Goal: Task Accomplishment & Management: Manage account settings

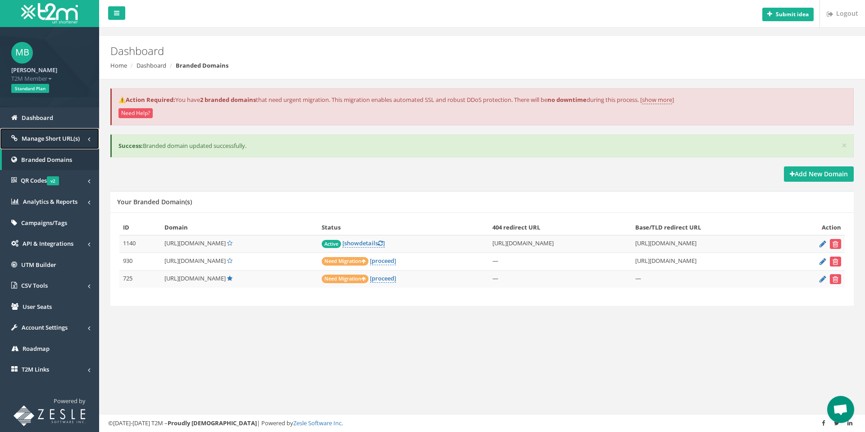
click at [42, 140] on span "Manage Short URL(s)" at bounding box center [51, 138] width 58 height 8
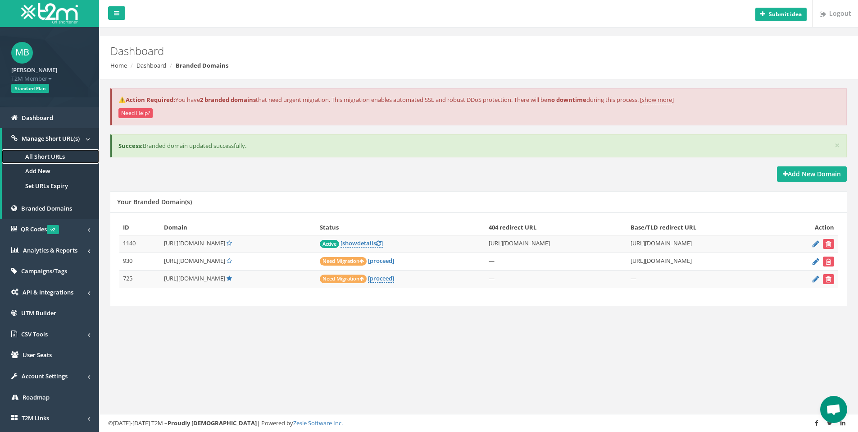
click at [42, 156] on link "All Short URLs" at bounding box center [50, 156] width 97 height 15
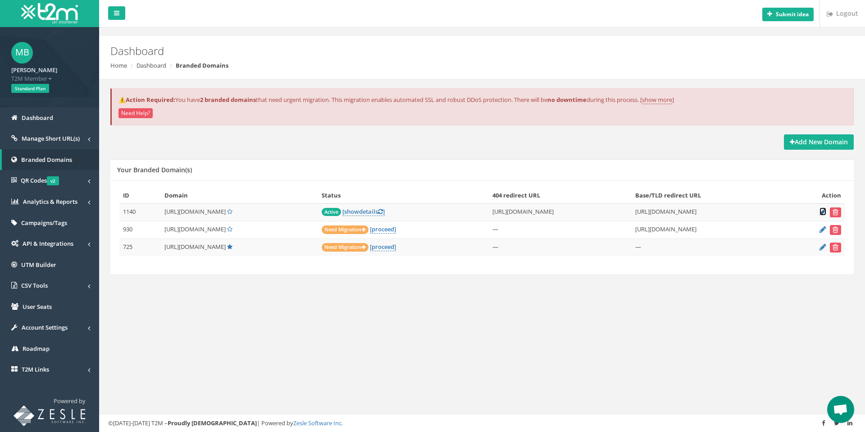
click at [821, 212] on icon at bounding box center [823, 212] width 7 height 6
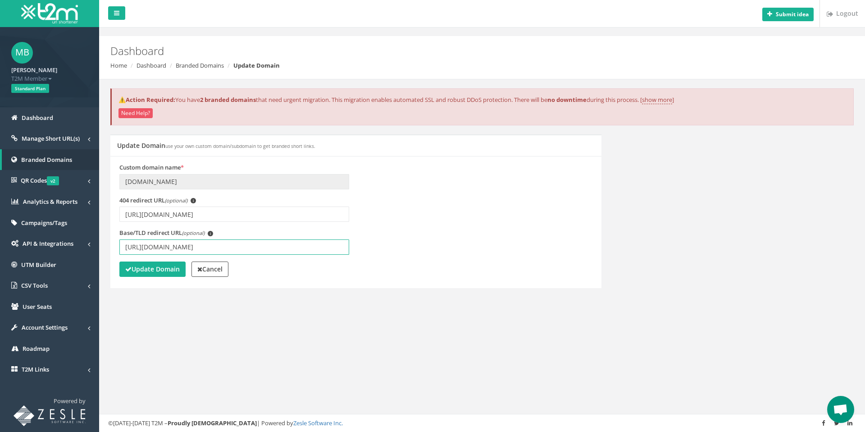
drag, startPoint x: 293, startPoint y: 247, endPoint x: 108, endPoint y: 247, distance: 184.8
click at [108, 247] on div "Update Domain use your own custom domain/subdomain to get branded short links. …" at bounding box center [356, 216] width 505 height 165
paste input "_M76ABzqKgI"
type input "[URL][DOMAIN_NAME]"
click at [139, 271] on strong "Update Domain" at bounding box center [152, 269] width 55 height 9
